Goal: Find specific page/section

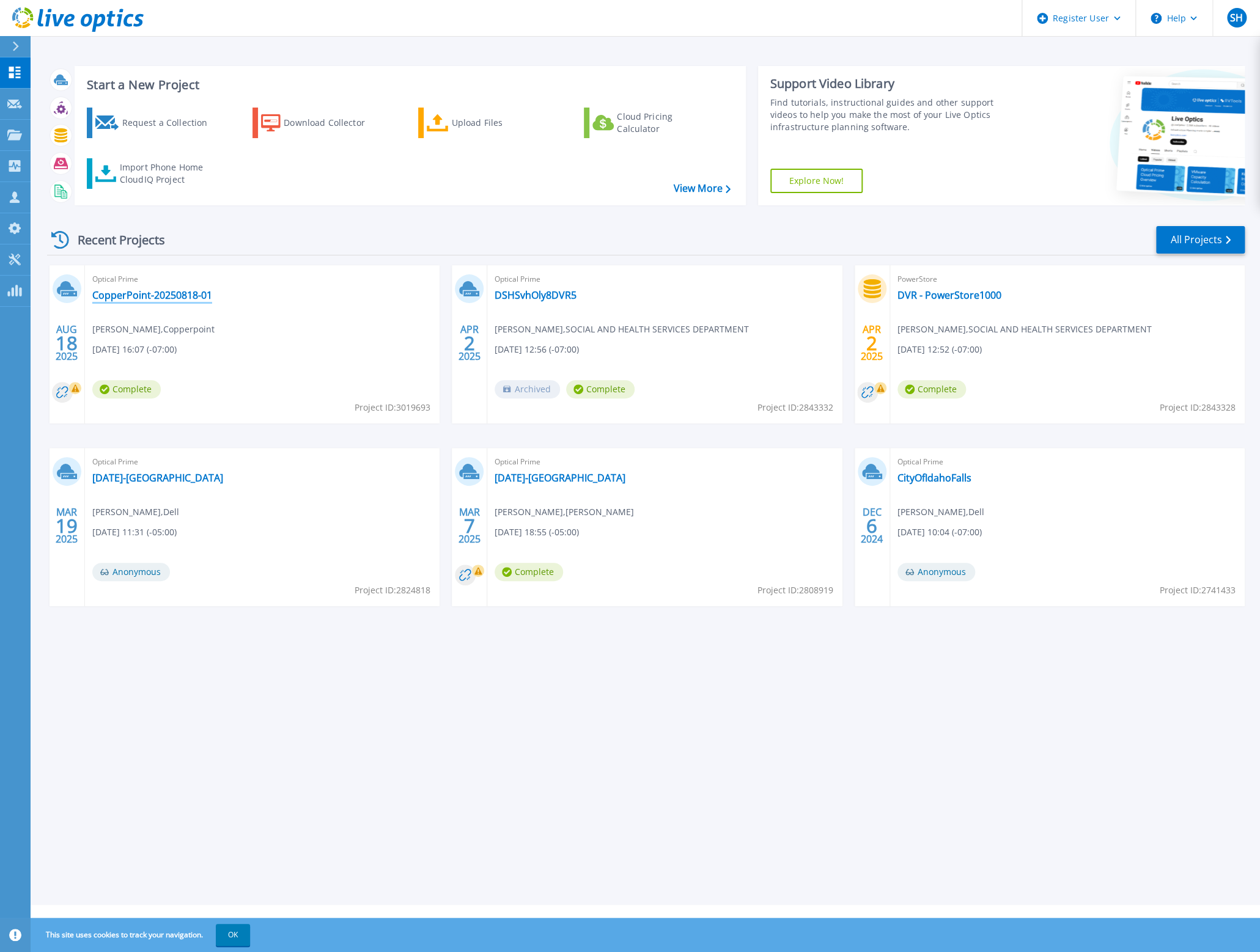
click at [150, 294] on link "CopperPoint-20250818-01" at bounding box center [152, 295] width 120 height 13
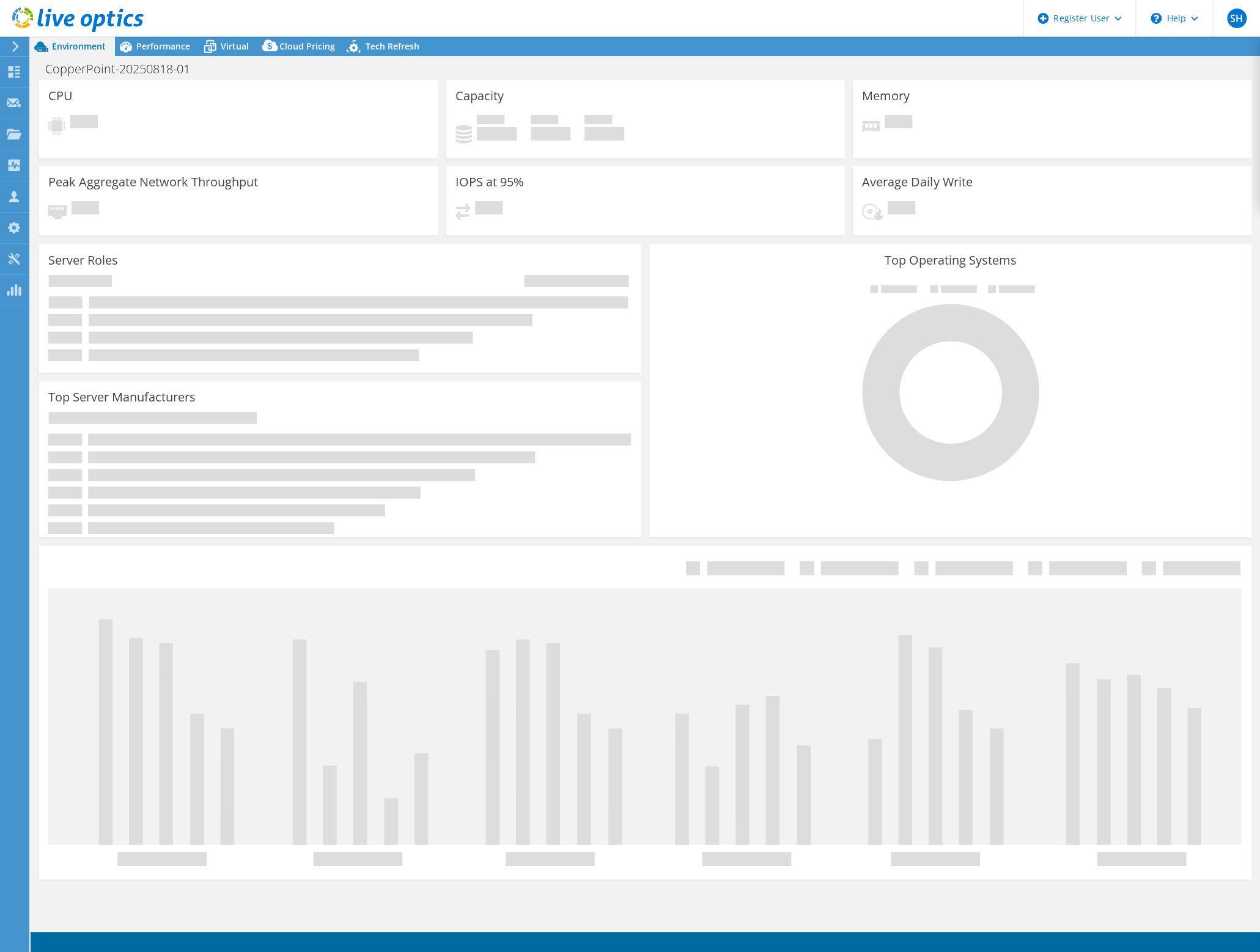
select select "USD"
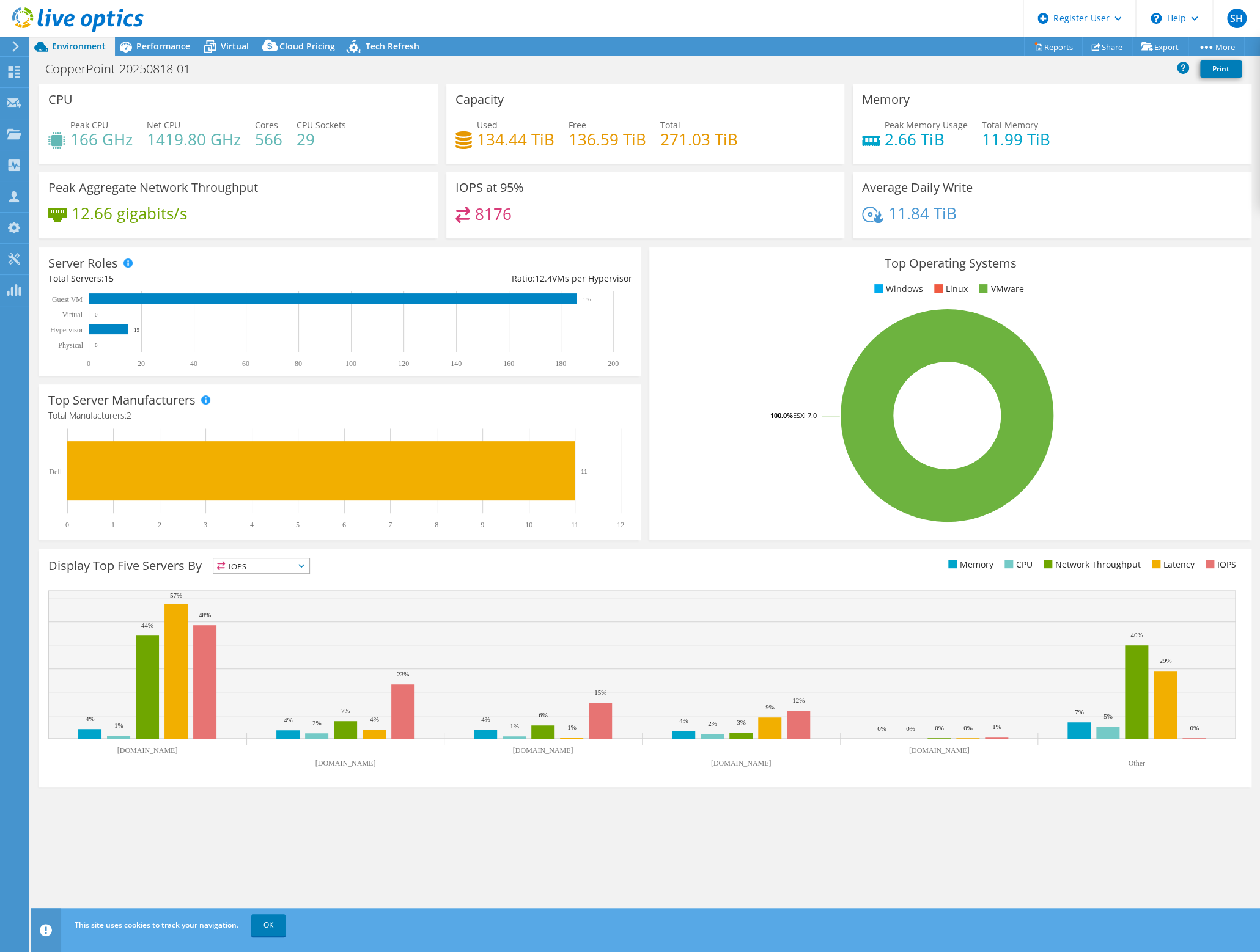
click at [77, 15] on icon at bounding box center [78, 20] width 132 height 25
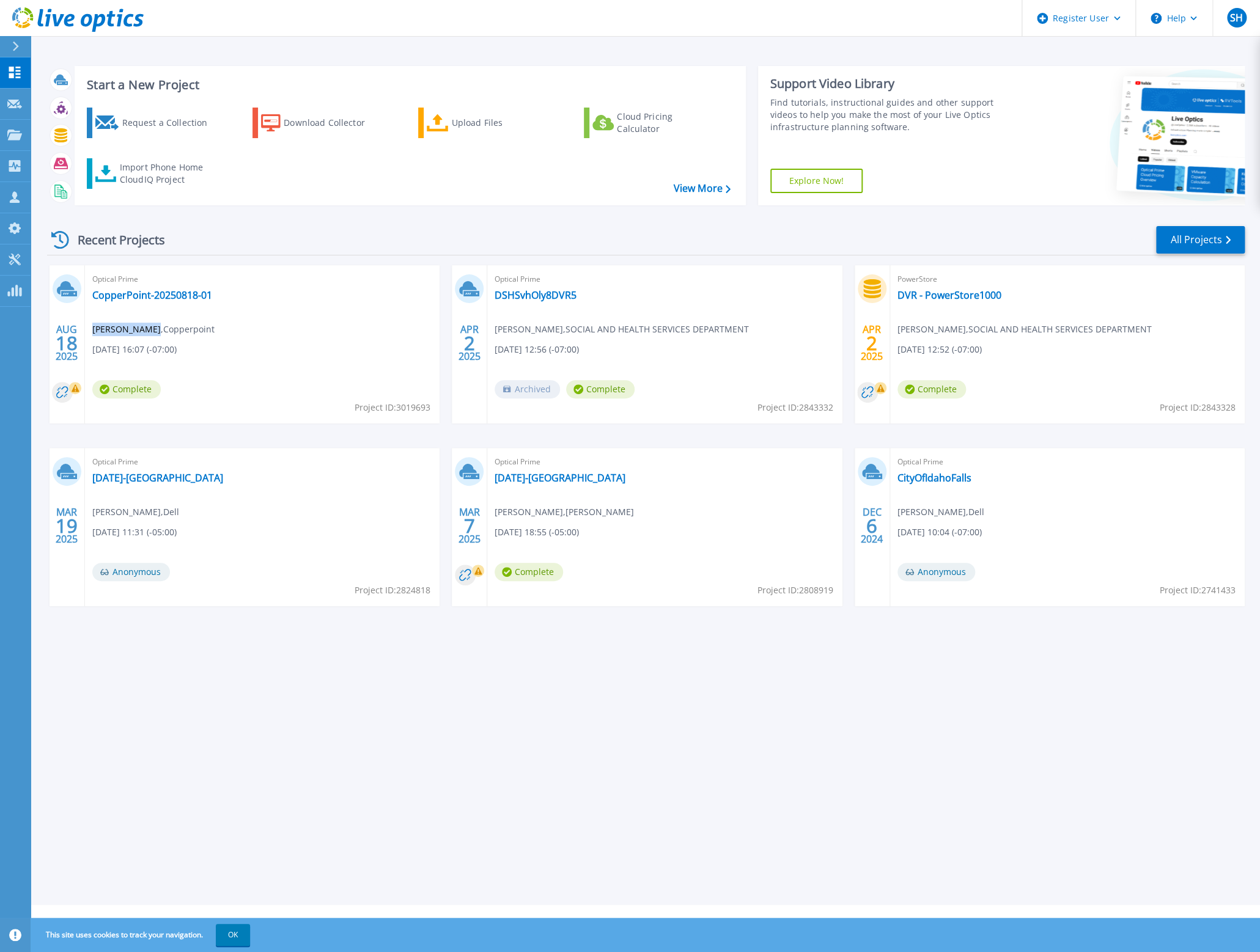
drag, startPoint x: 153, startPoint y: 327, endPoint x: 94, endPoint y: 331, distance: 59.1
click at [94, 331] on span "Dwayne Wright , Copperpoint" at bounding box center [153, 329] width 122 height 13
copy span "Dwayne Wright"
click at [186, 296] on link "CopperPoint-20250818-01" at bounding box center [152, 295] width 120 height 13
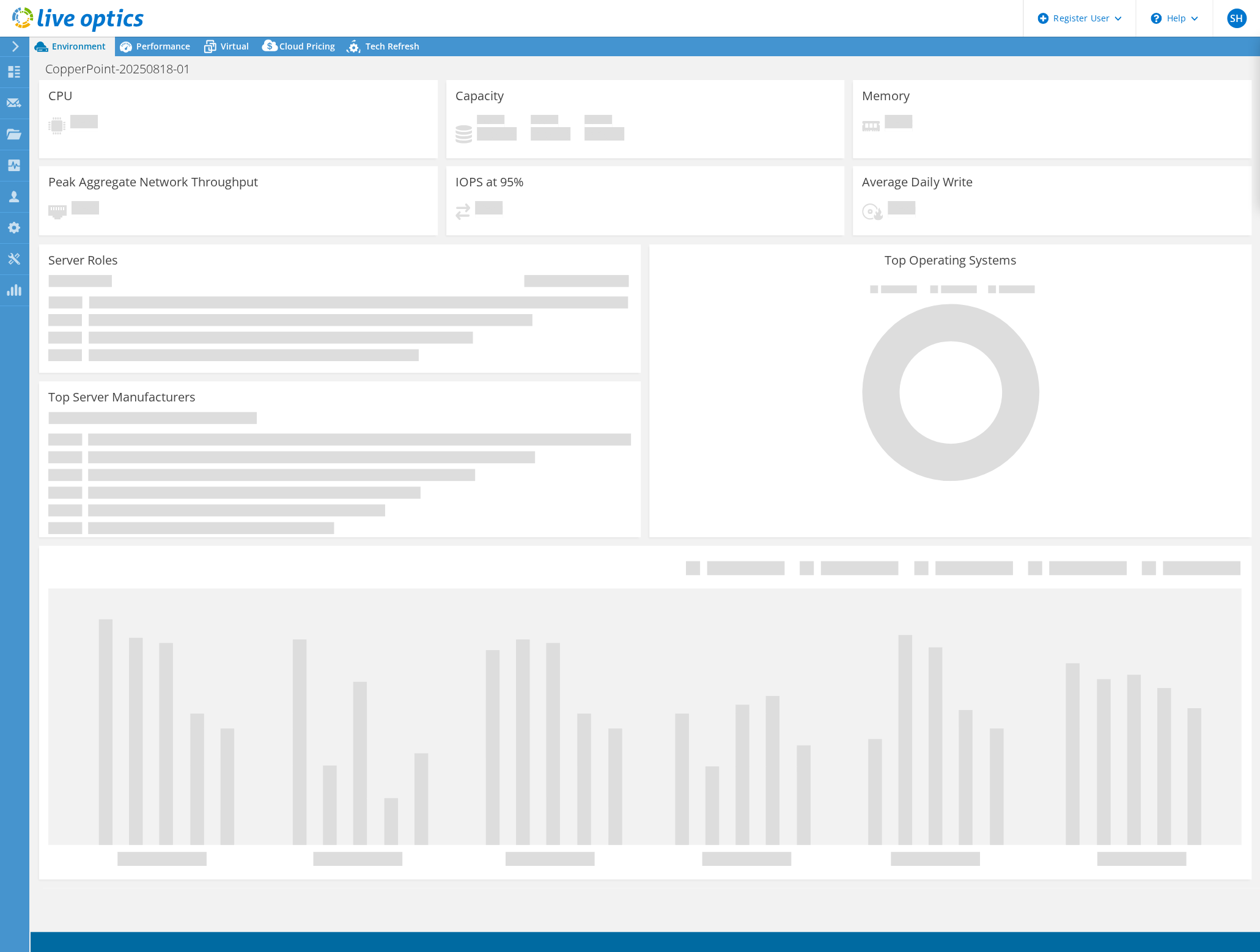
select select "USD"
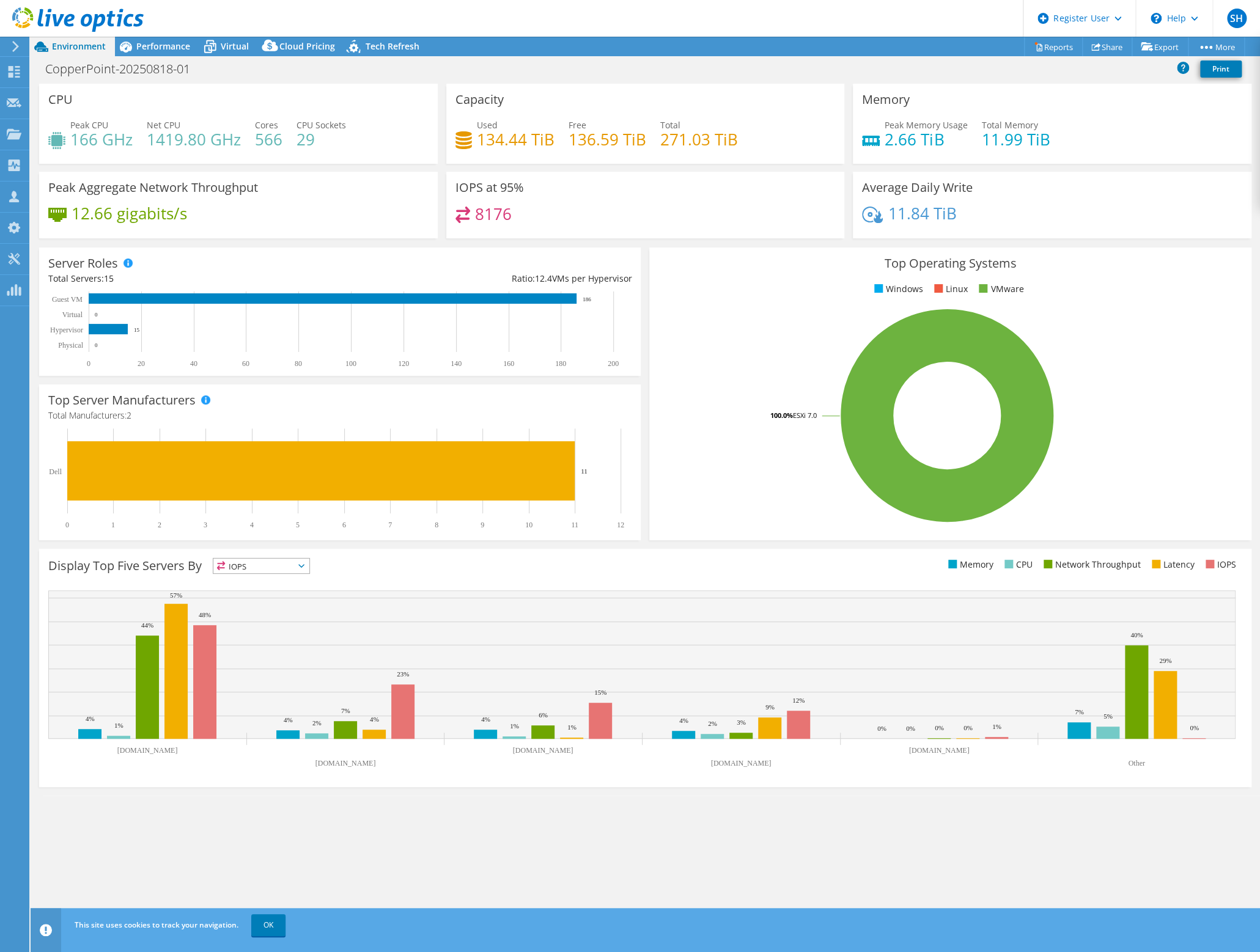
click at [14, 35] on div at bounding box center [71, 21] width 144 height 41
click at [14, 44] on use at bounding box center [15, 46] width 7 height 11
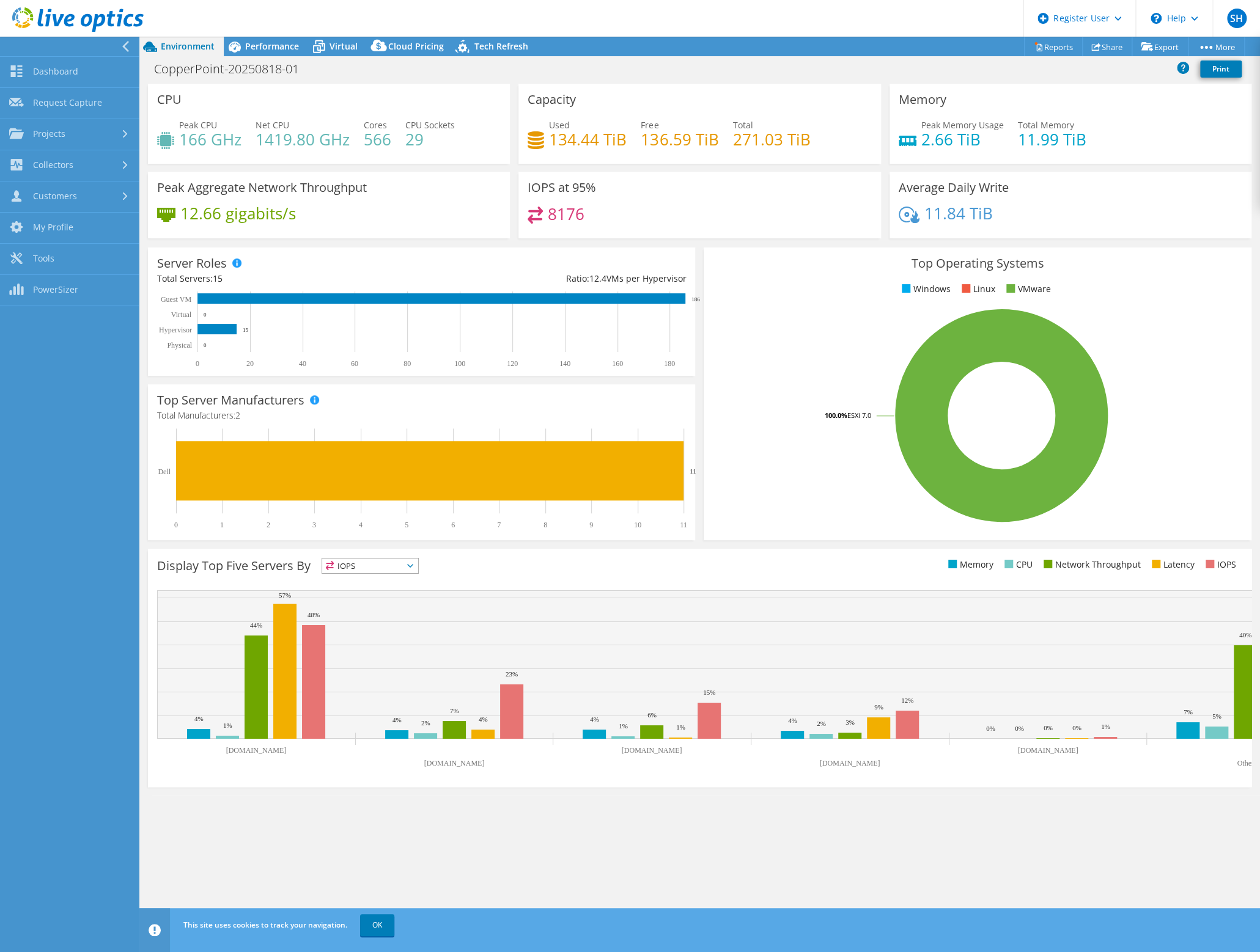
click at [63, 13] on icon at bounding box center [78, 20] width 132 height 25
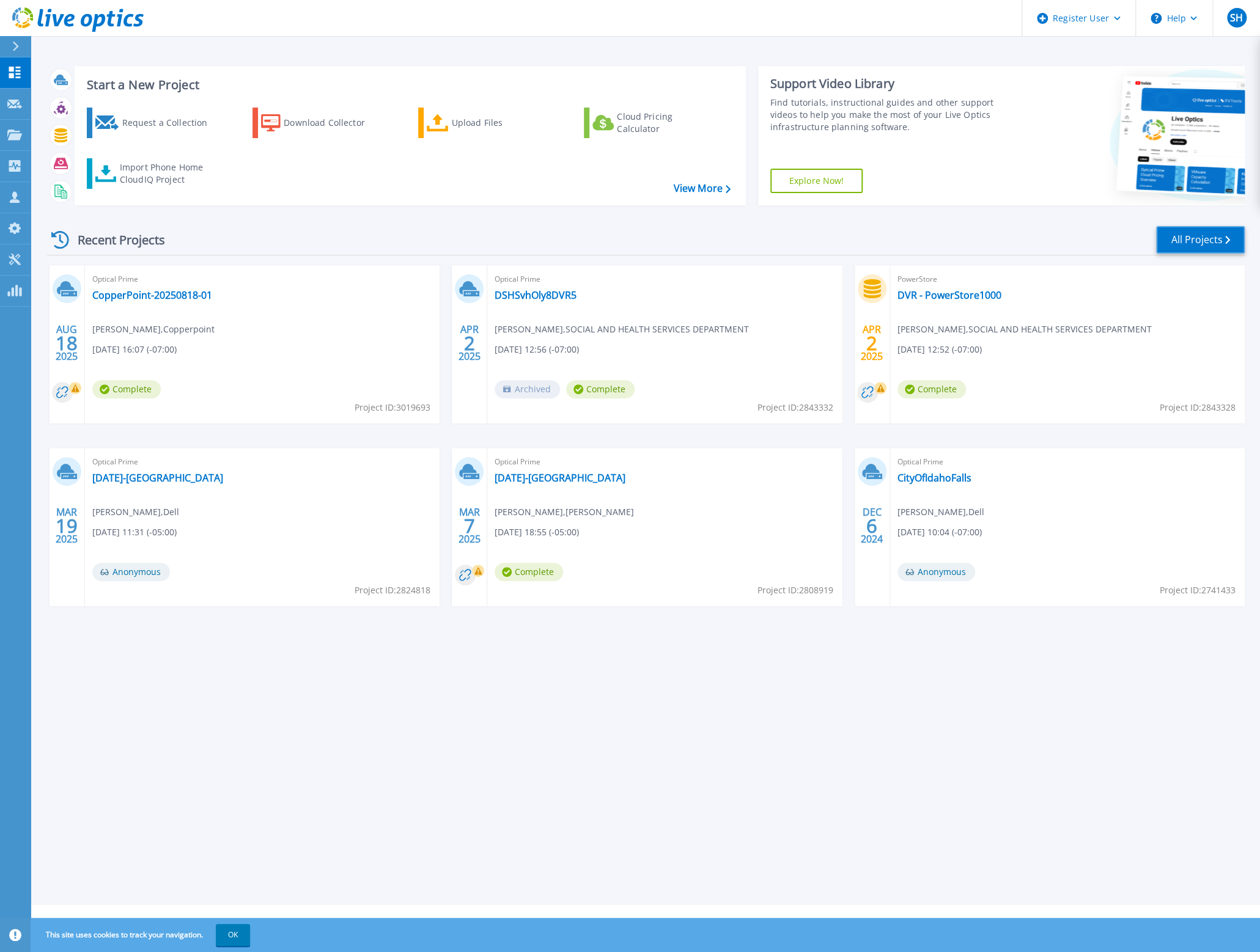
click at [1180, 237] on link "All Projects" at bounding box center [1200, 239] width 88 height 27
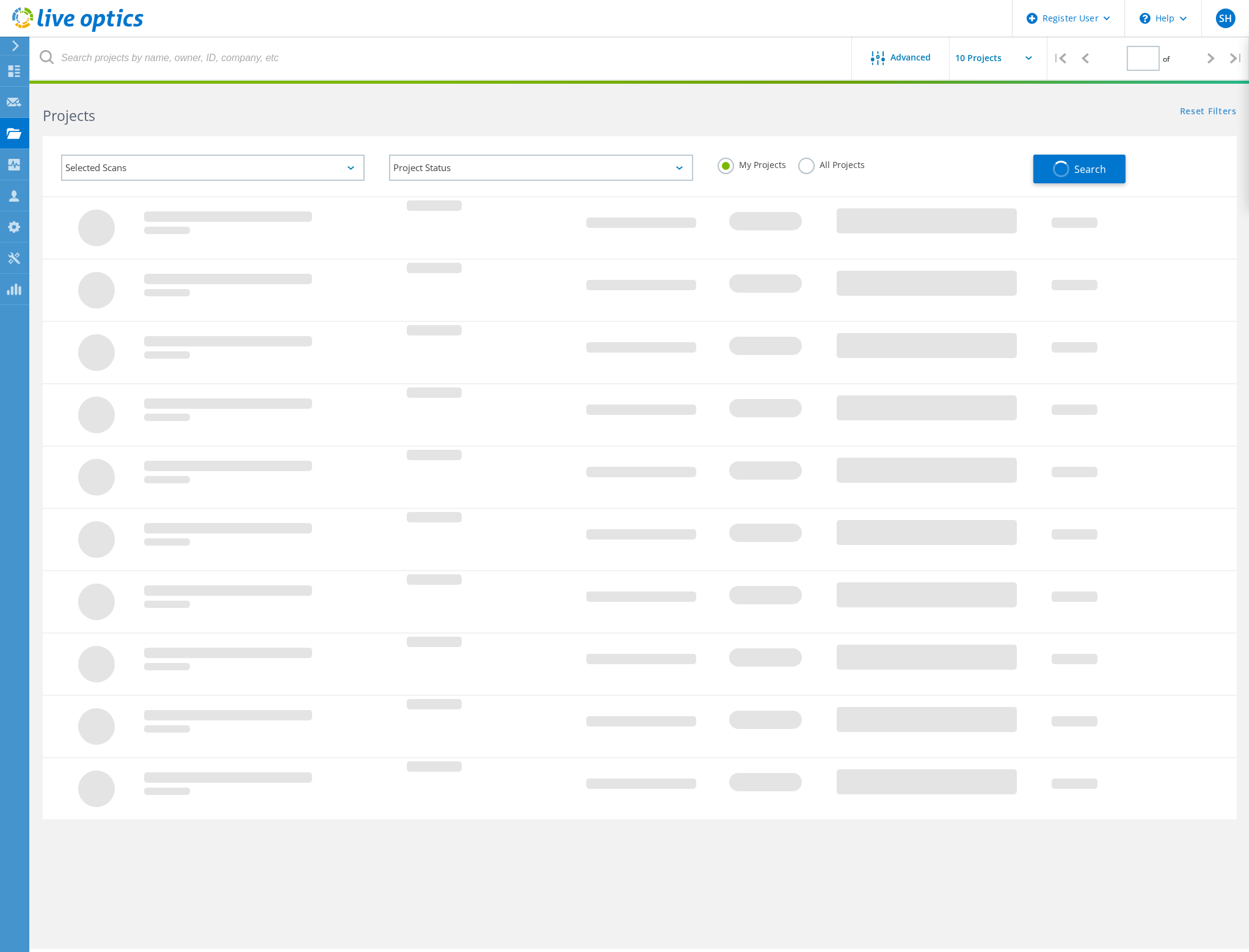
type input "1"
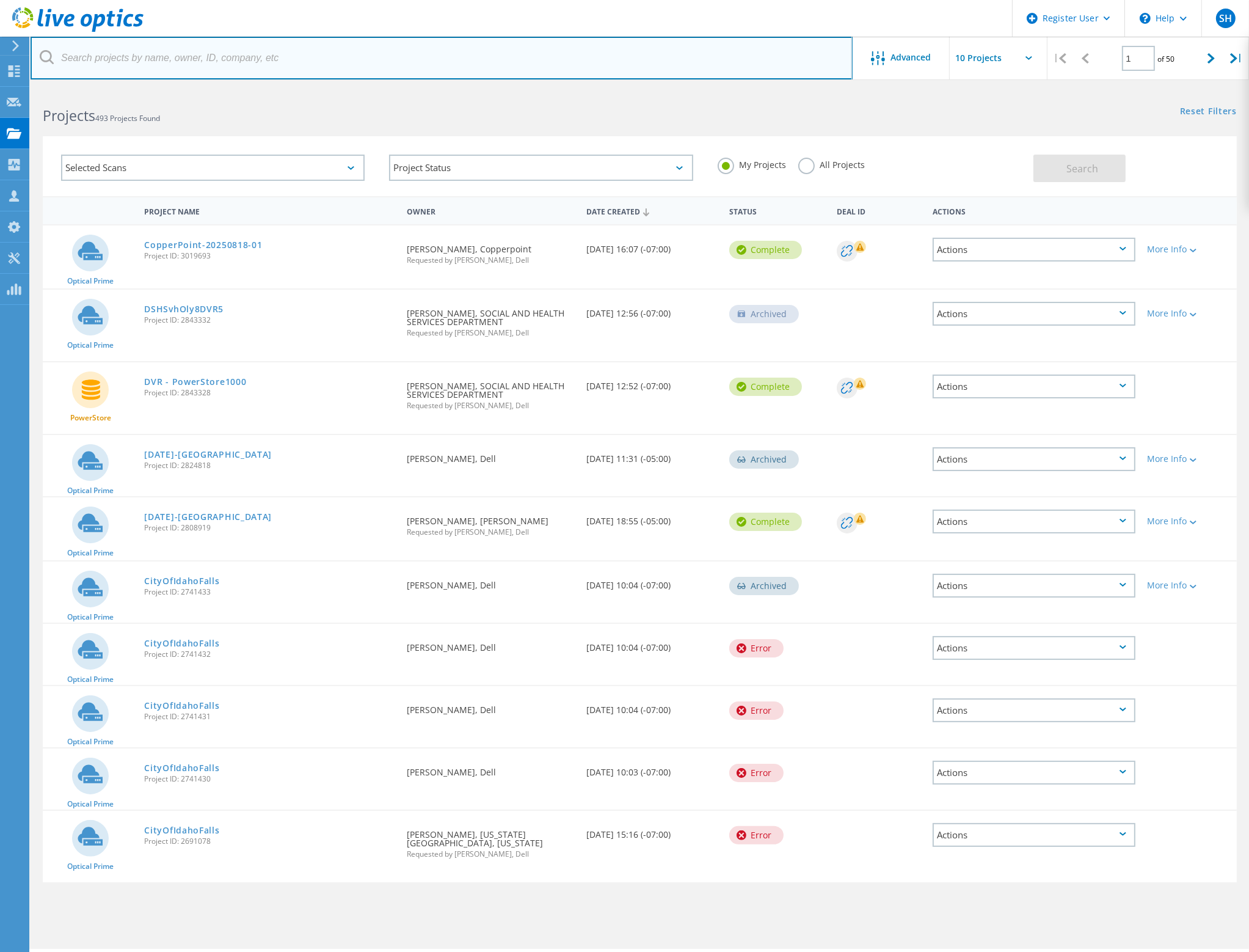
click at [232, 58] on input "text" at bounding box center [442, 58] width 822 height 43
paste input "[EMAIL_ADDRESS][DOMAIN_NAME]"
type input "[EMAIL_ADDRESS][DOMAIN_NAME]"
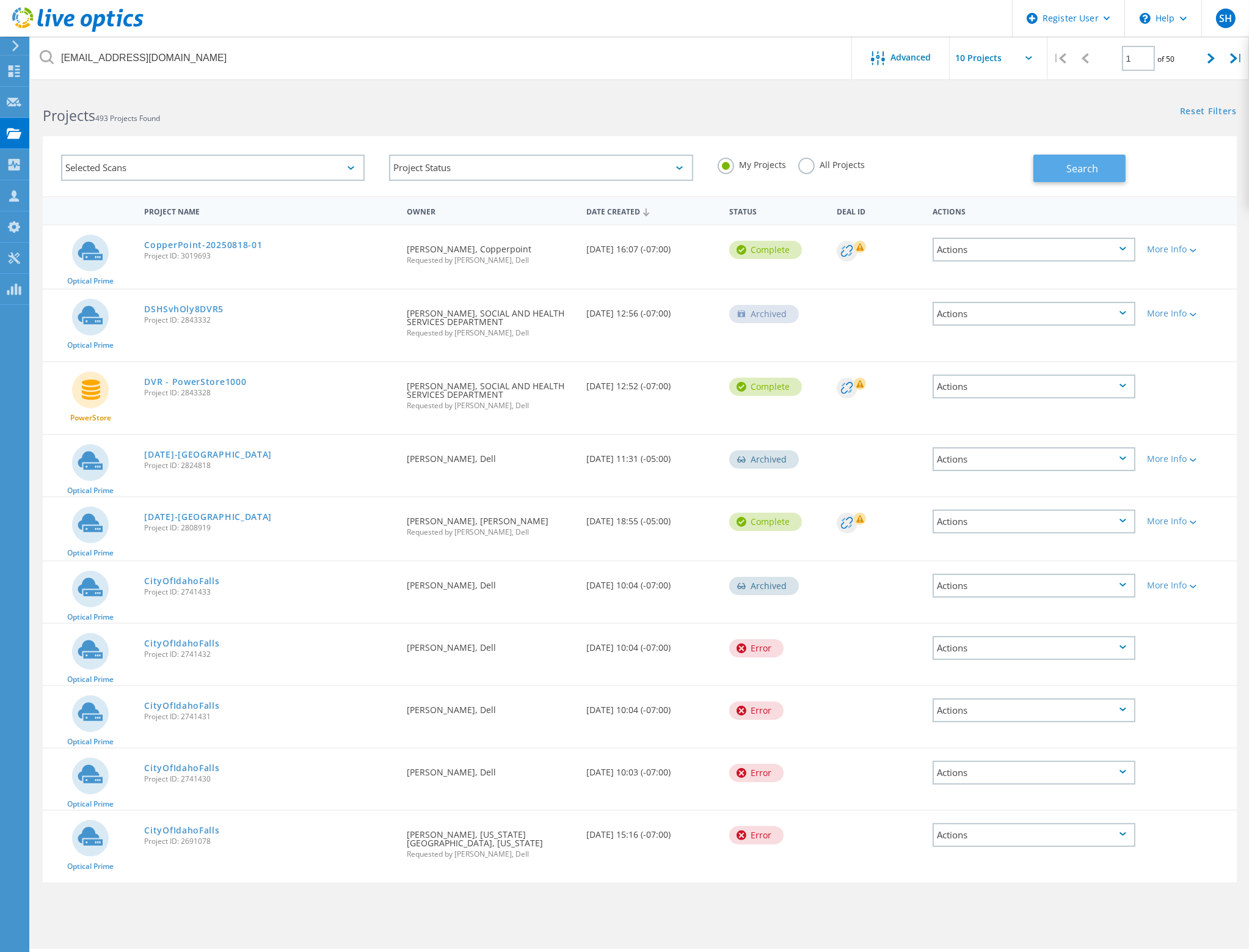
click at [1071, 166] on span "Search" at bounding box center [1082, 168] width 32 height 13
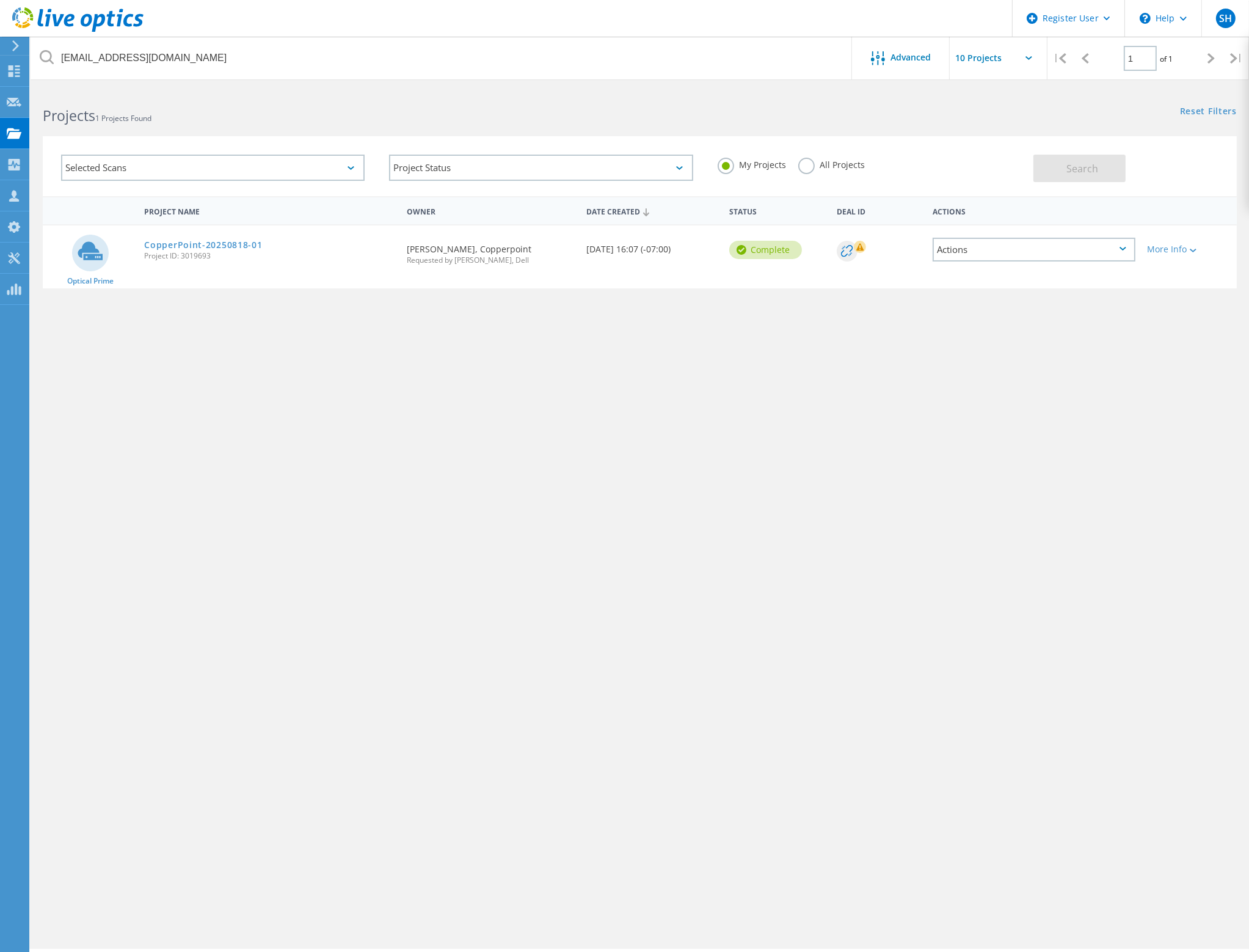
click at [806, 166] on label "All Projects" at bounding box center [831, 163] width 67 height 12
click at [0, 0] on input "All Projects" at bounding box center [0, 0] width 0 height 0
click at [1075, 167] on span "Search" at bounding box center [1082, 168] width 32 height 13
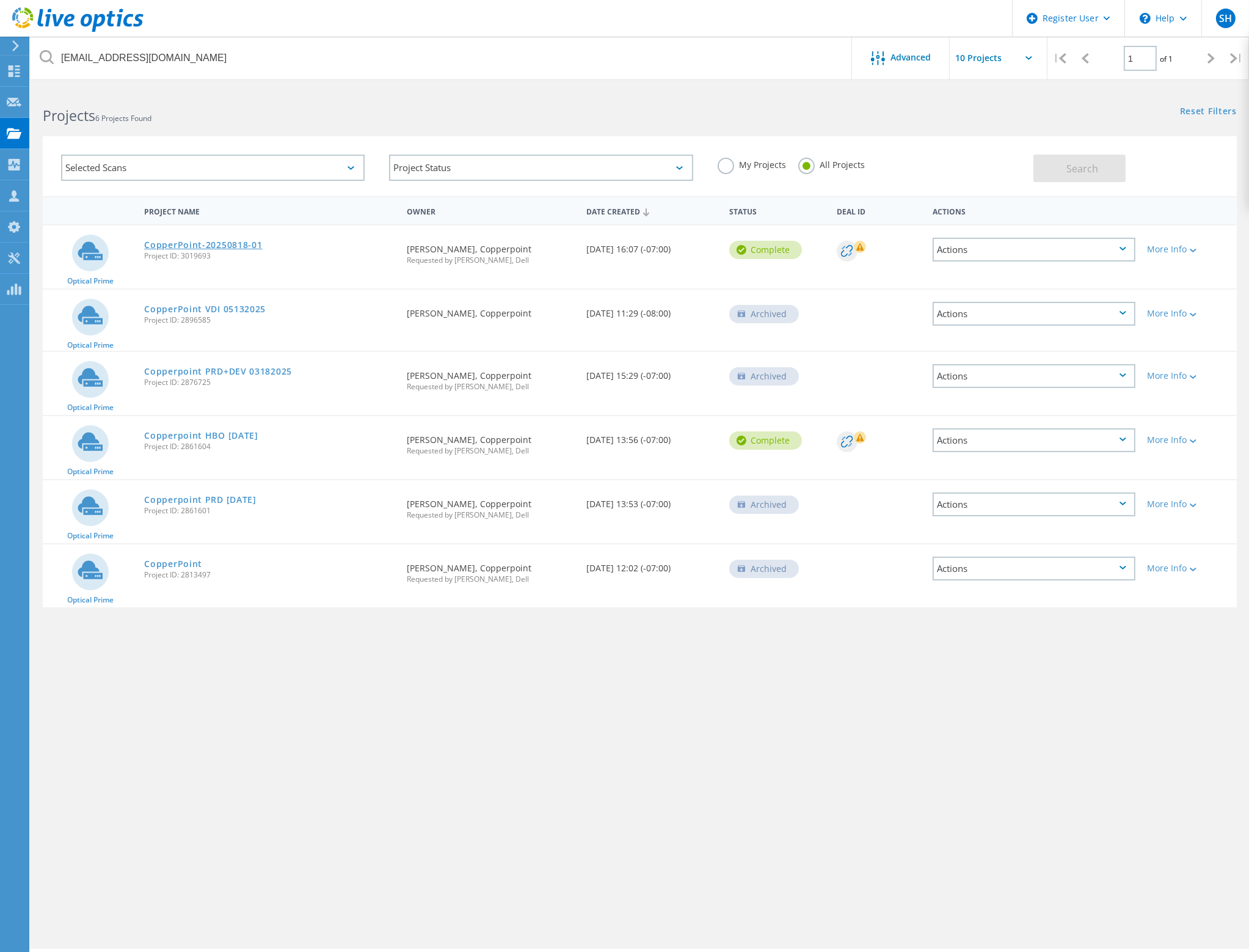
click at [209, 245] on link "CopperPoint-20250818-01" at bounding box center [203, 245] width 118 height 9
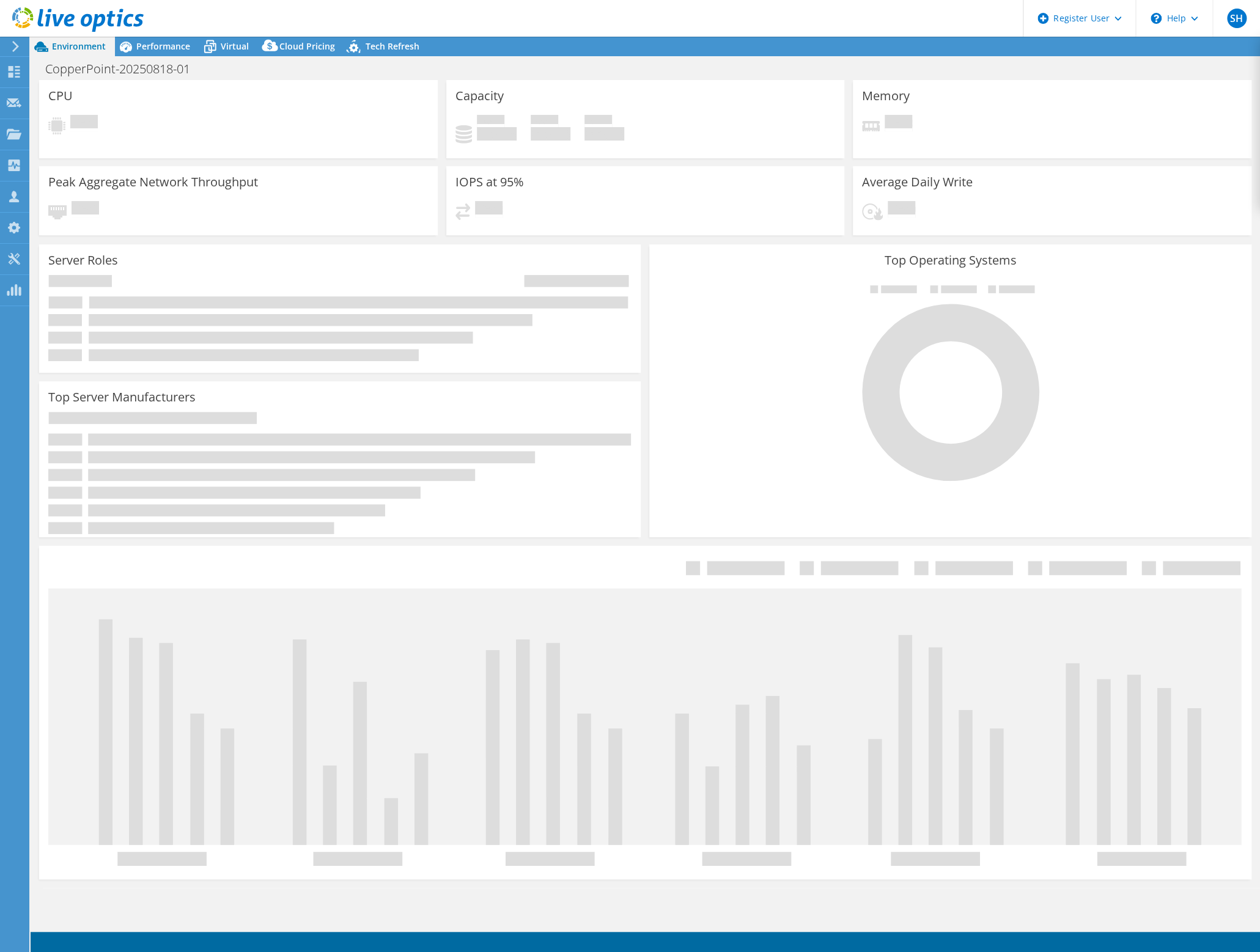
select select "USD"
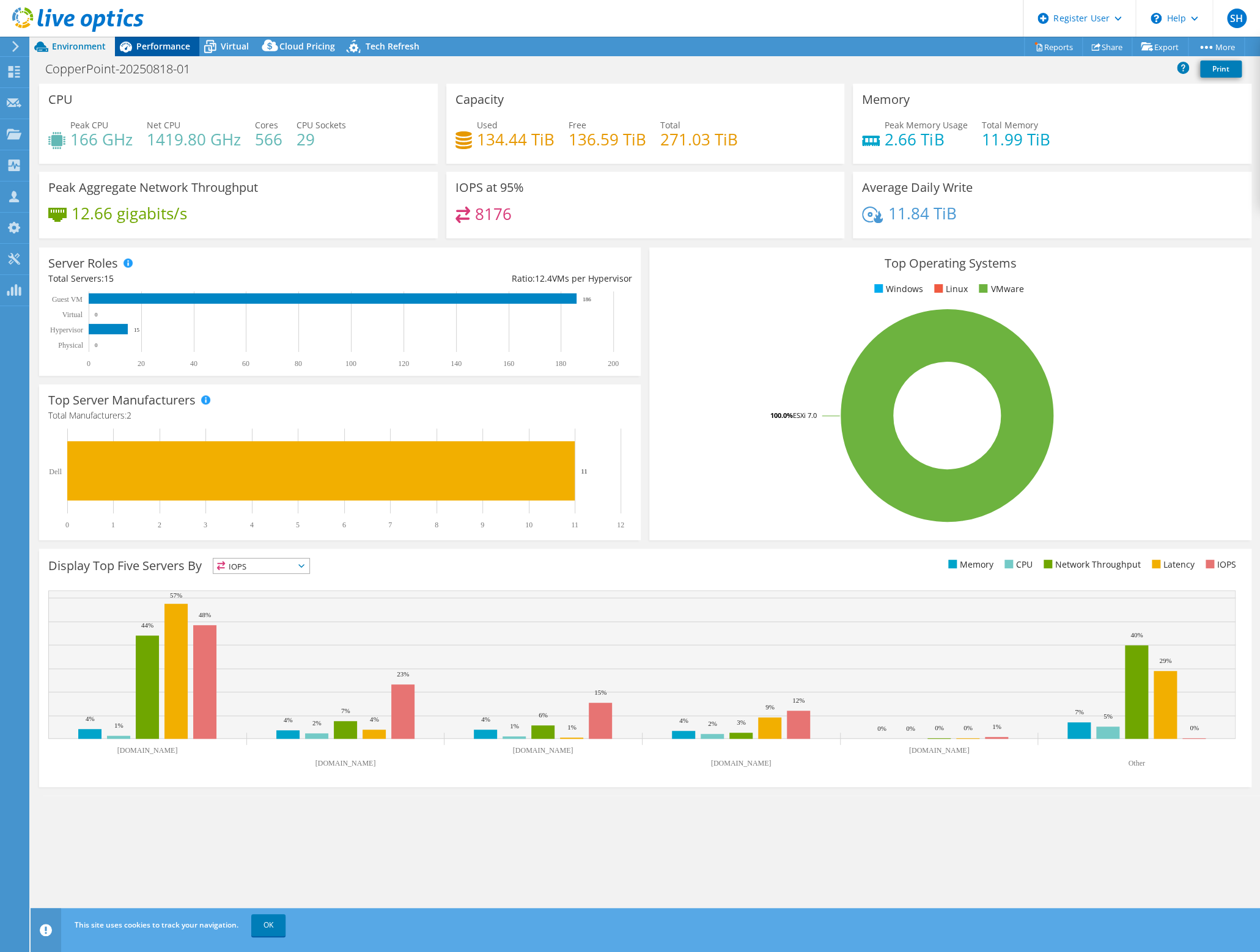
click at [157, 49] on span "Performance" at bounding box center [163, 46] width 54 height 12
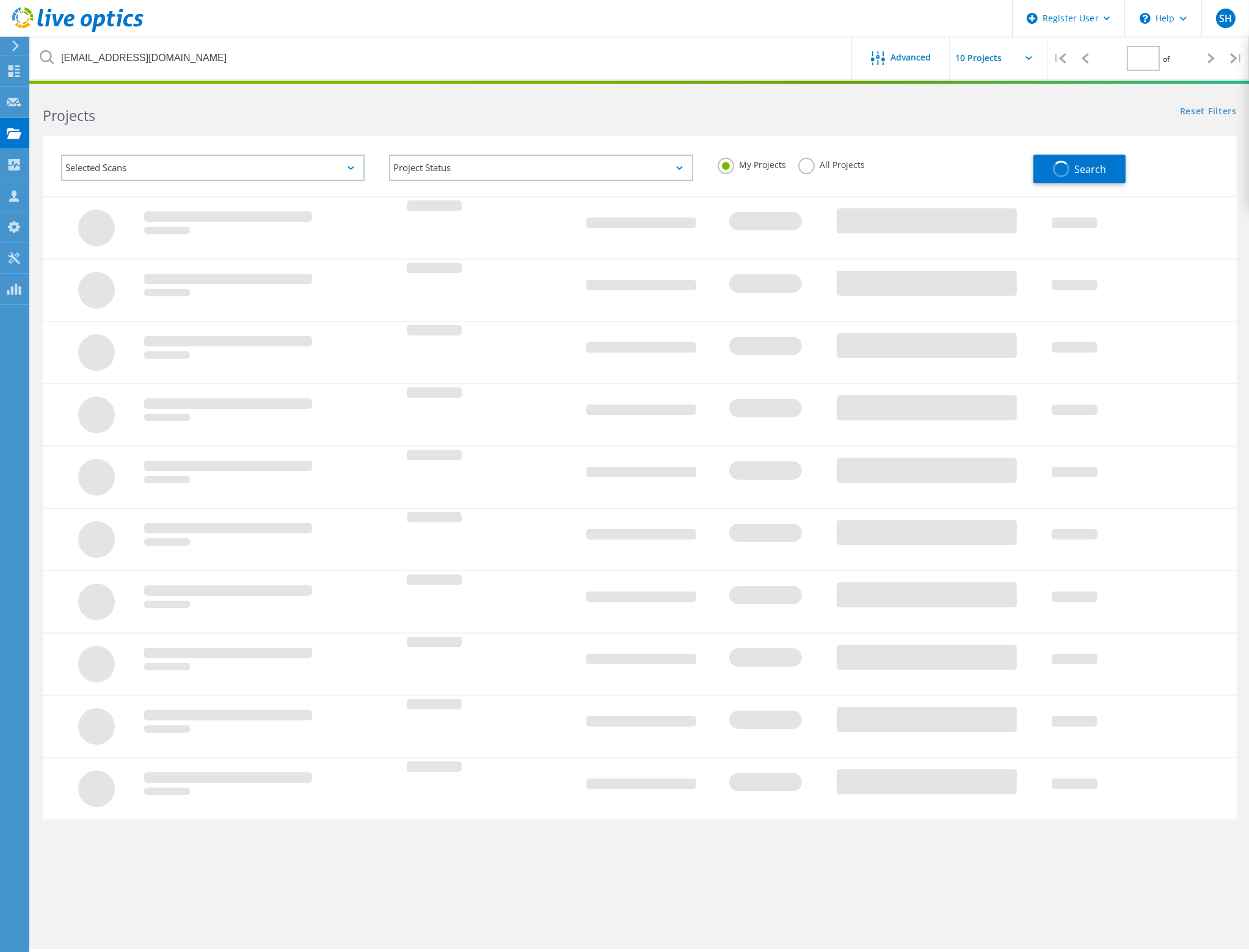
type input "1"
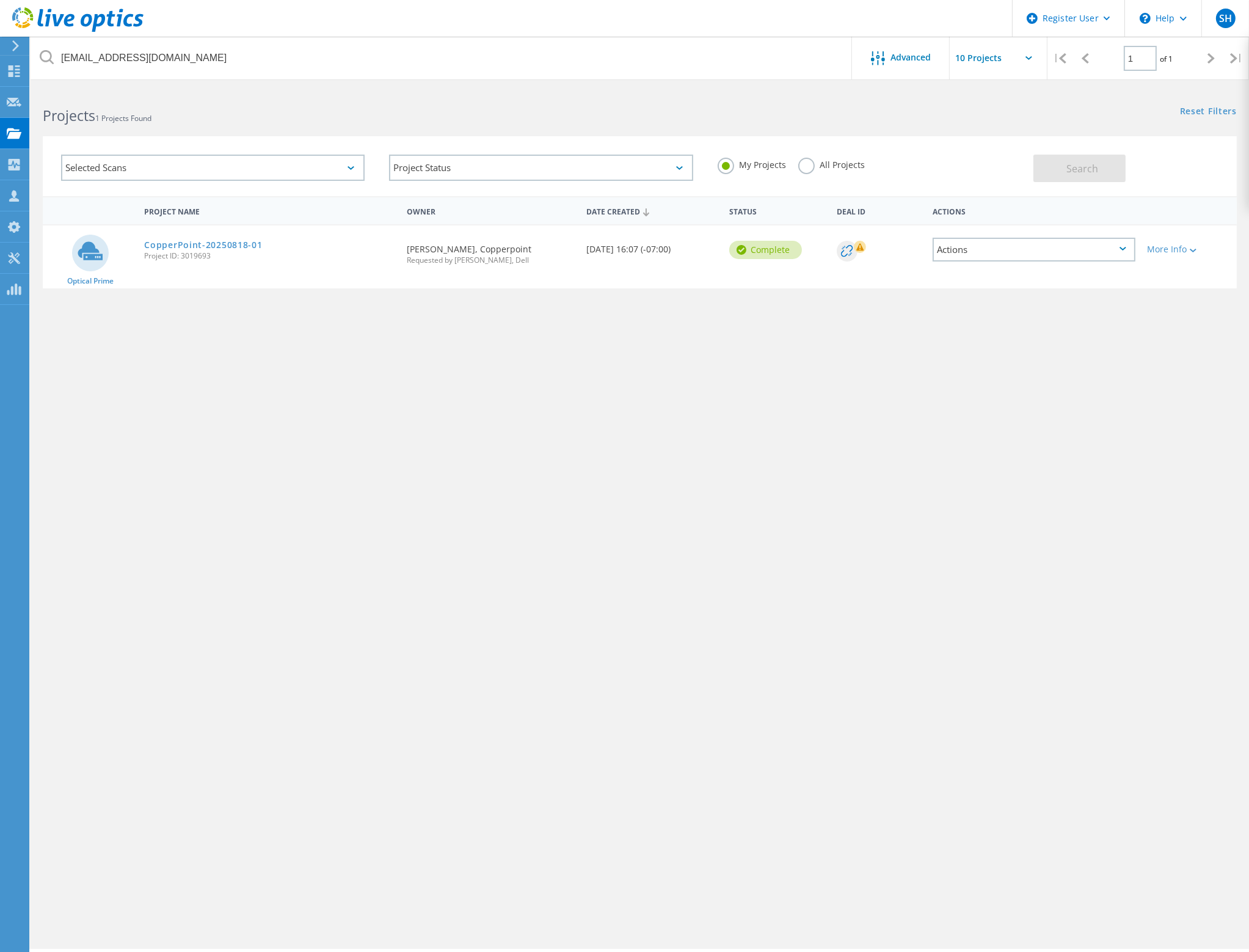
click at [798, 164] on label "All Projects" at bounding box center [831, 163] width 67 height 12
click at [0, 0] on input "All Projects" at bounding box center [0, 0] width 0 height 0
click at [1083, 167] on span "Search" at bounding box center [1082, 168] width 32 height 13
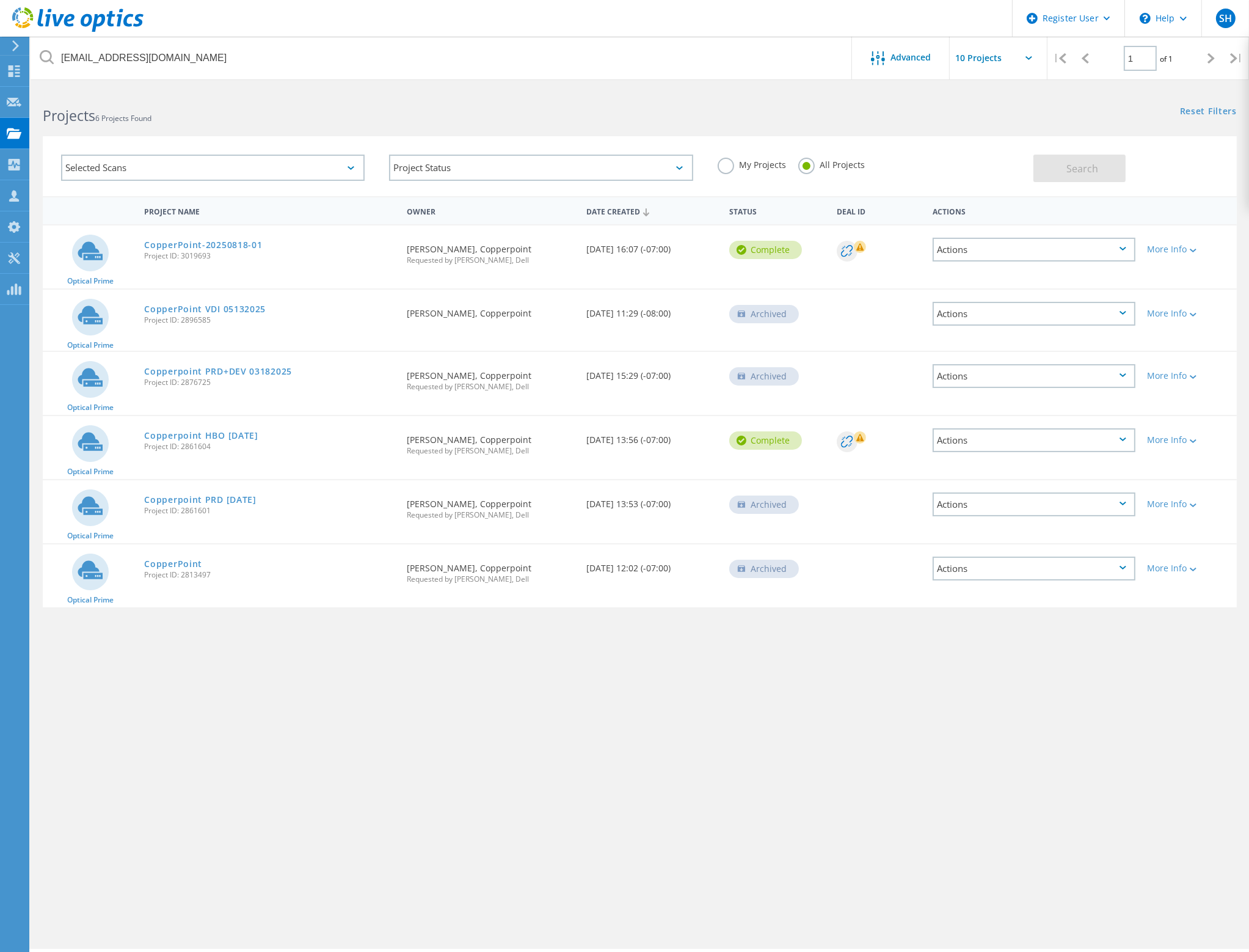
click at [277, 762] on div "[EMAIL_ADDRESS][DOMAIN_NAME] Advanced | 1 of 1 | Email Address Project Name Com…" at bounding box center [640, 518] width 1219 height 860
click at [726, 161] on label "My Projects" at bounding box center [752, 163] width 68 height 12
click at [0, 0] on input "My Projects" at bounding box center [0, 0] width 0 height 0
click at [1082, 166] on span "Search" at bounding box center [1082, 168] width 32 height 13
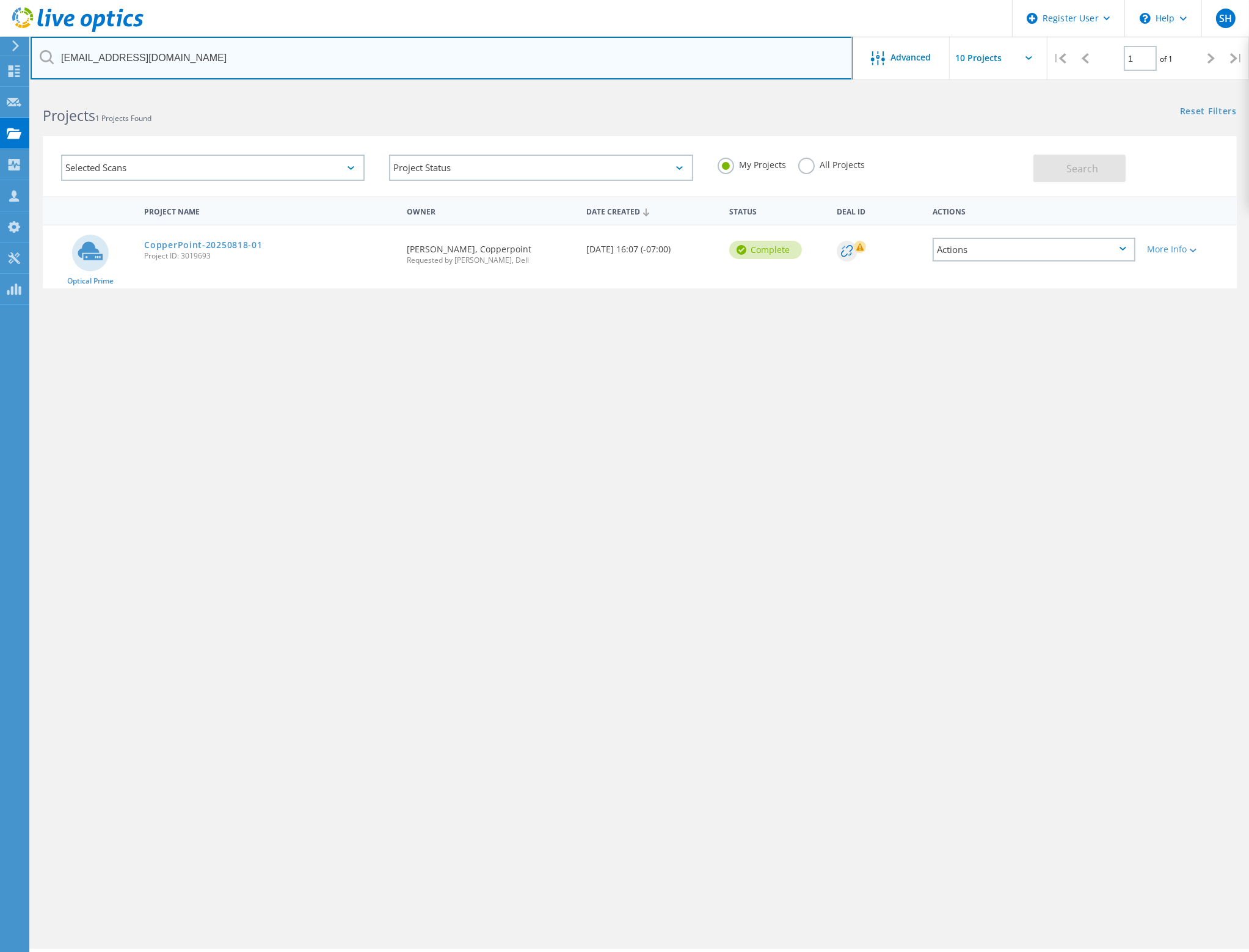
click at [178, 58] on input "[EMAIL_ADDRESS][DOMAIN_NAME]" at bounding box center [442, 58] width 822 height 43
type input "d"
